Goal: Navigation & Orientation: Find specific page/section

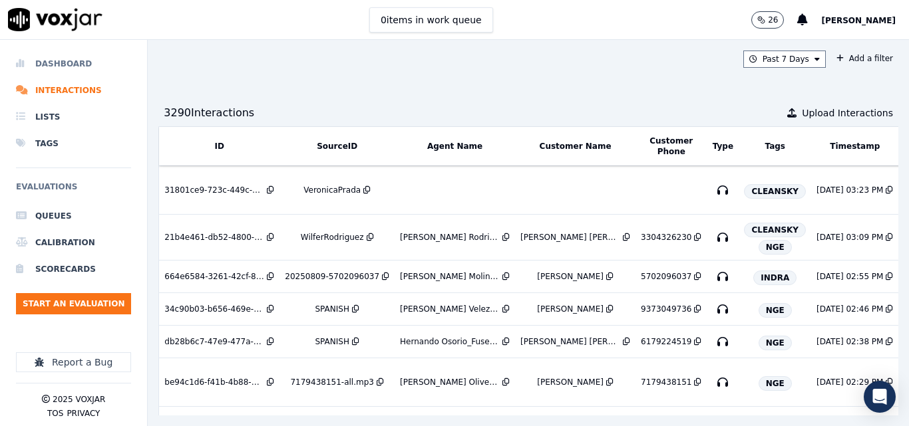
click at [81, 61] on li "Dashboard" at bounding box center [73, 64] width 115 height 27
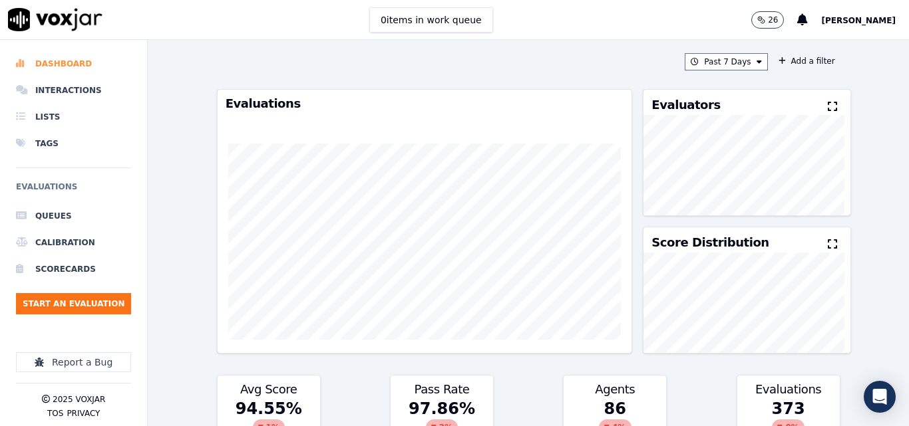
click at [61, 55] on li "Dashboard" at bounding box center [73, 64] width 115 height 27
click at [724, 63] on button "Past 7 Days" at bounding box center [726, 61] width 82 height 17
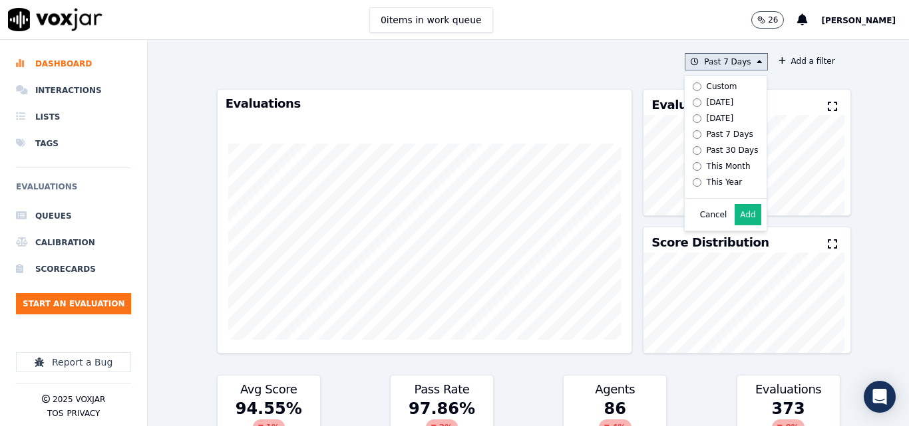
click at [707, 102] on div "[DATE]" at bounding box center [720, 102] width 27 height 11
click at [738, 220] on button "Add" at bounding box center [747, 214] width 26 height 21
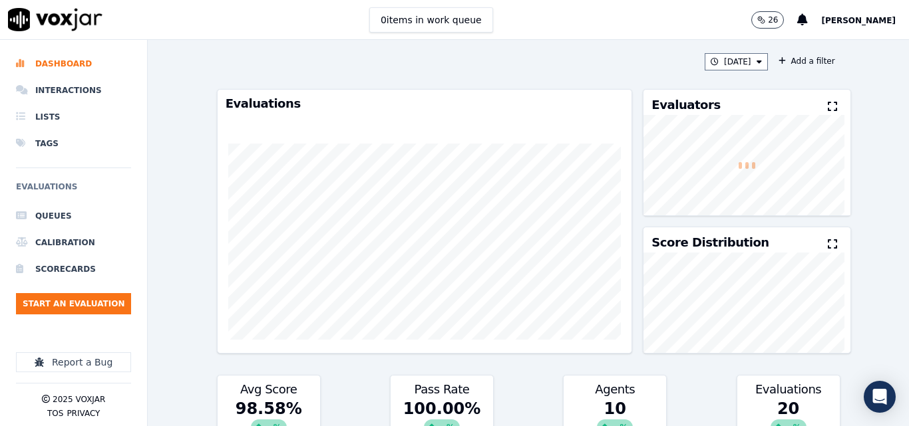
drag, startPoint x: 812, startPoint y: 108, endPoint x: 805, endPoint y: 108, distance: 7.3
click at [828, 108] on icon at bounding box center [832, 106] width 9 height 11
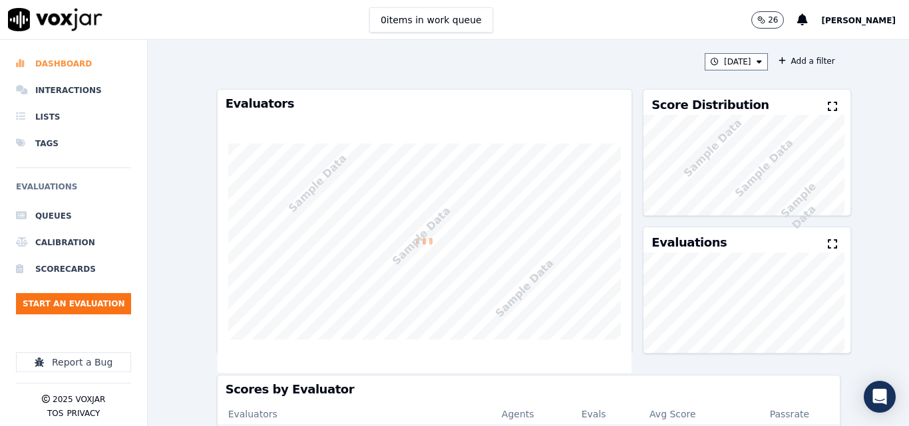
click at [71, 66] on li "Dashboard" at bounding box center [73, 64] width 115 height 27
click at [30, 110] on li "Lists" at bounding box center [73, 117] width 115 height 27
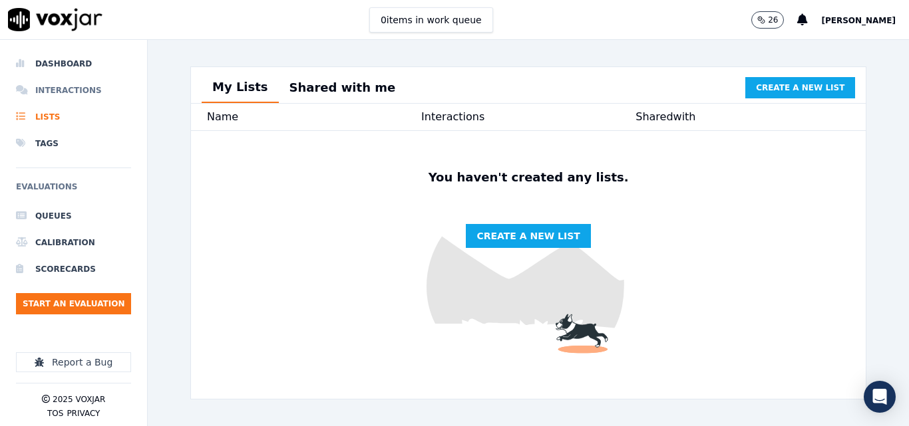
click at [57, 86] on li "Interactions" at bounding box center [73, 90] width 115 height 27
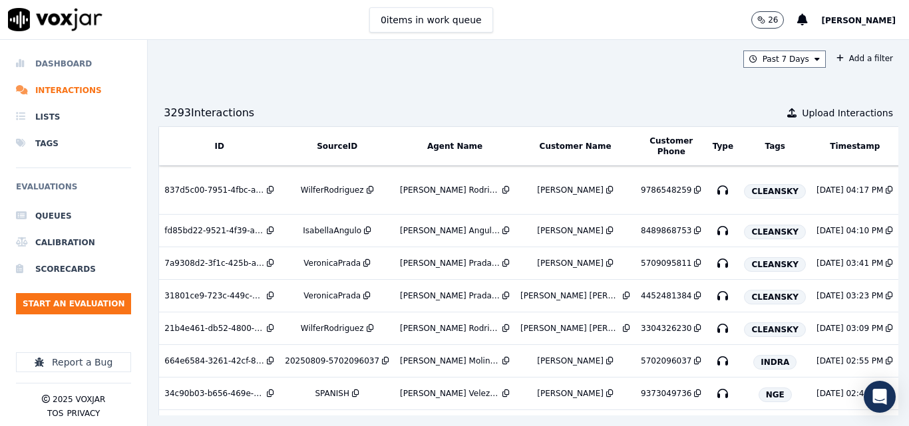
click at [55, 71] on li "Dashboard" at bounding box center [73, 64] width 115 height 27
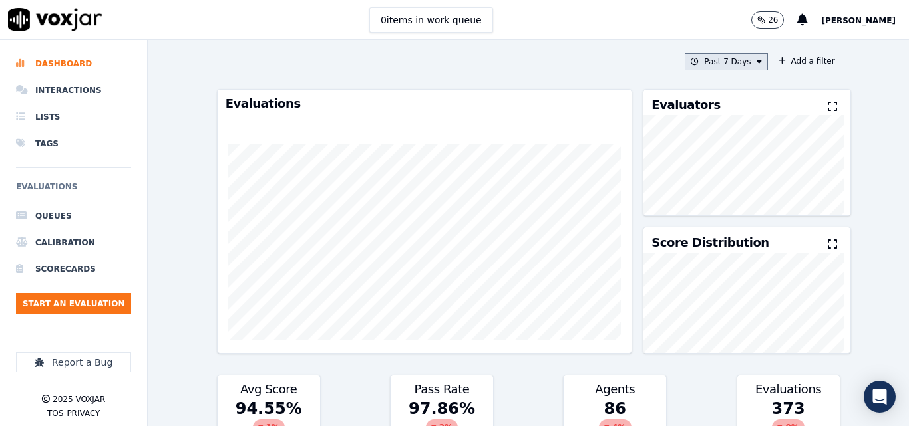
click at [736, 65] on button "Past 7 Days" at bounding box center [726, 61] width 82 height 17
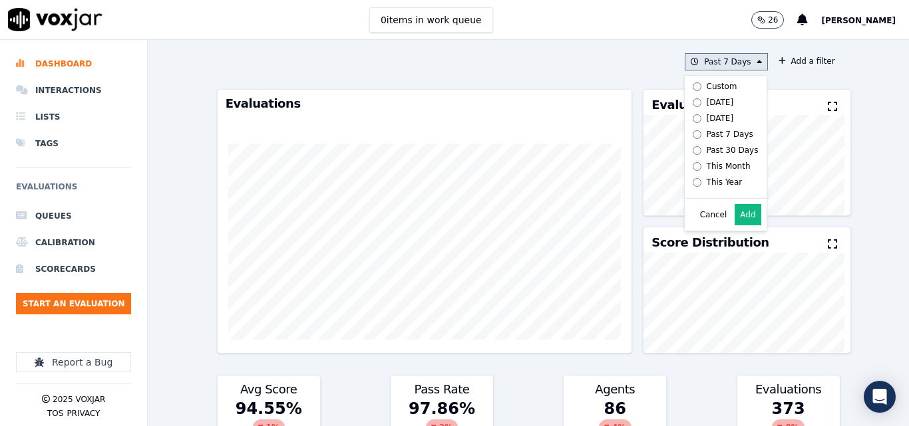
click at [712, 102] on div "[DATE]" at bounding box center [720, 102] width 27 height 11
click at [738, 226] on button "Add" at bounding box center [747, 214] width 26 height 21
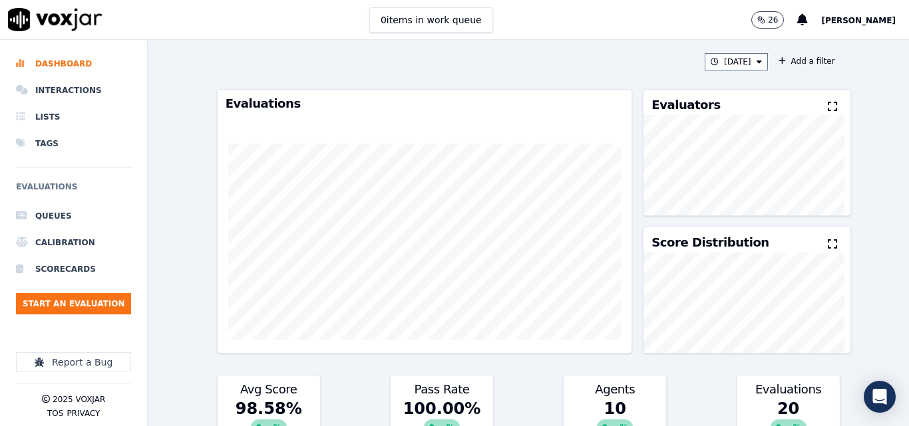
click at [819, 98] on div "Evaluators" at bounding box center [746, 102] width 206 height 25
click at [828, 113] on button at bounding box center [835, 107] width 15 height 16
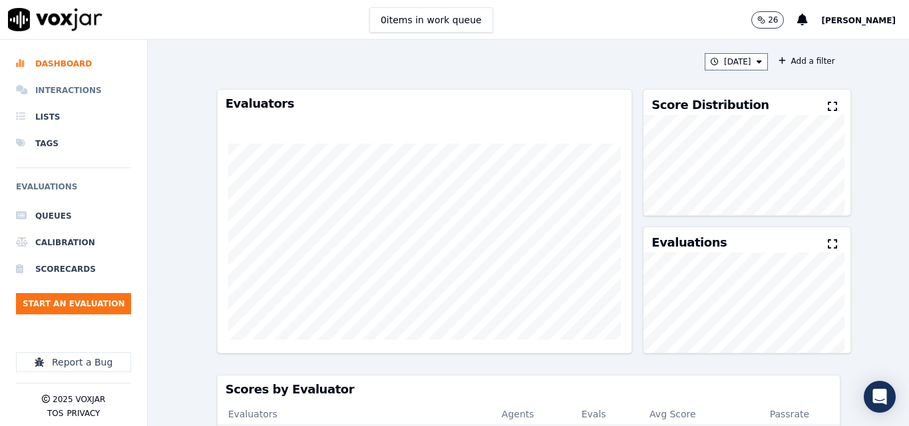
click at [61, 100] on li "Interactions" at bounding box center [73, 90] width 115 height 27
